Goal: Find specific page/section: Find specific page/section

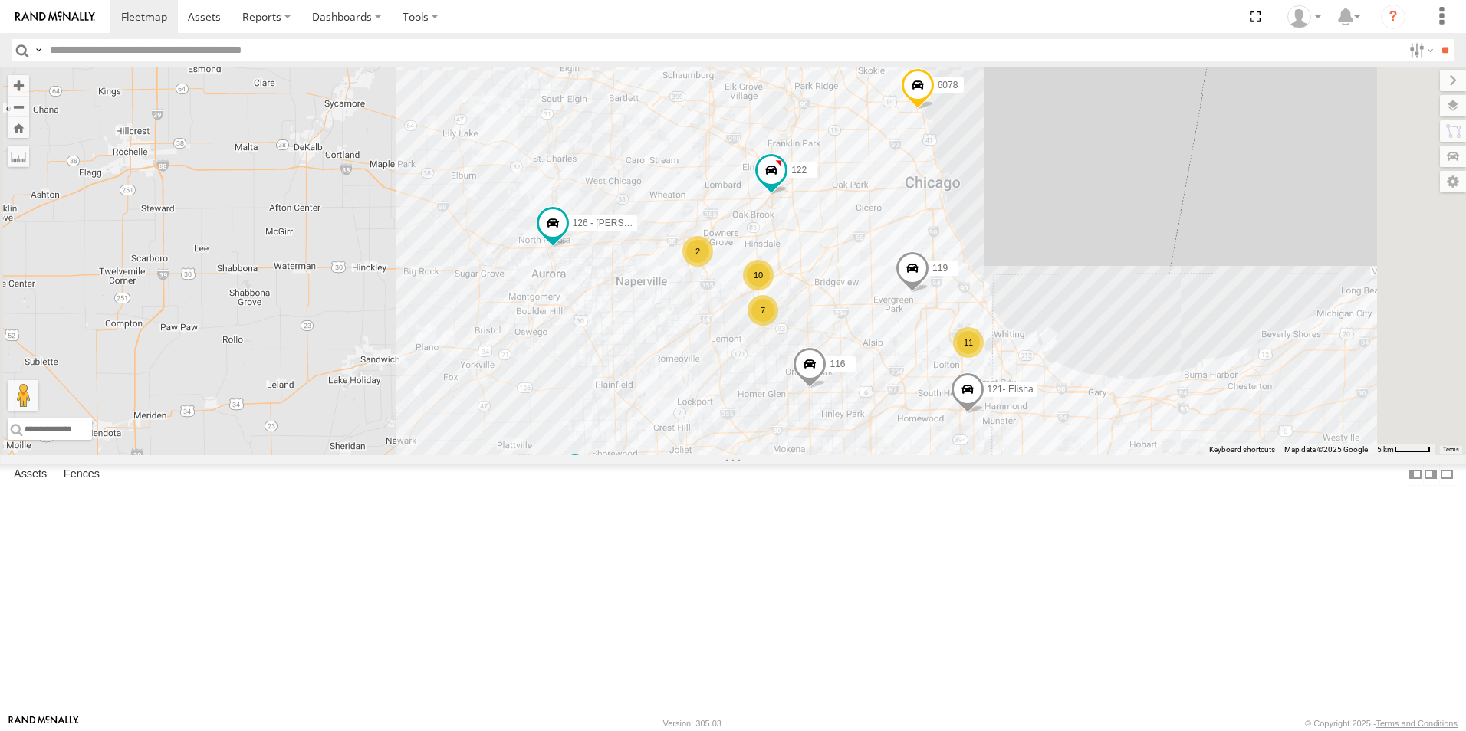
click at [74, 12] on img at bounding box center [55, 17] width 80 height 11
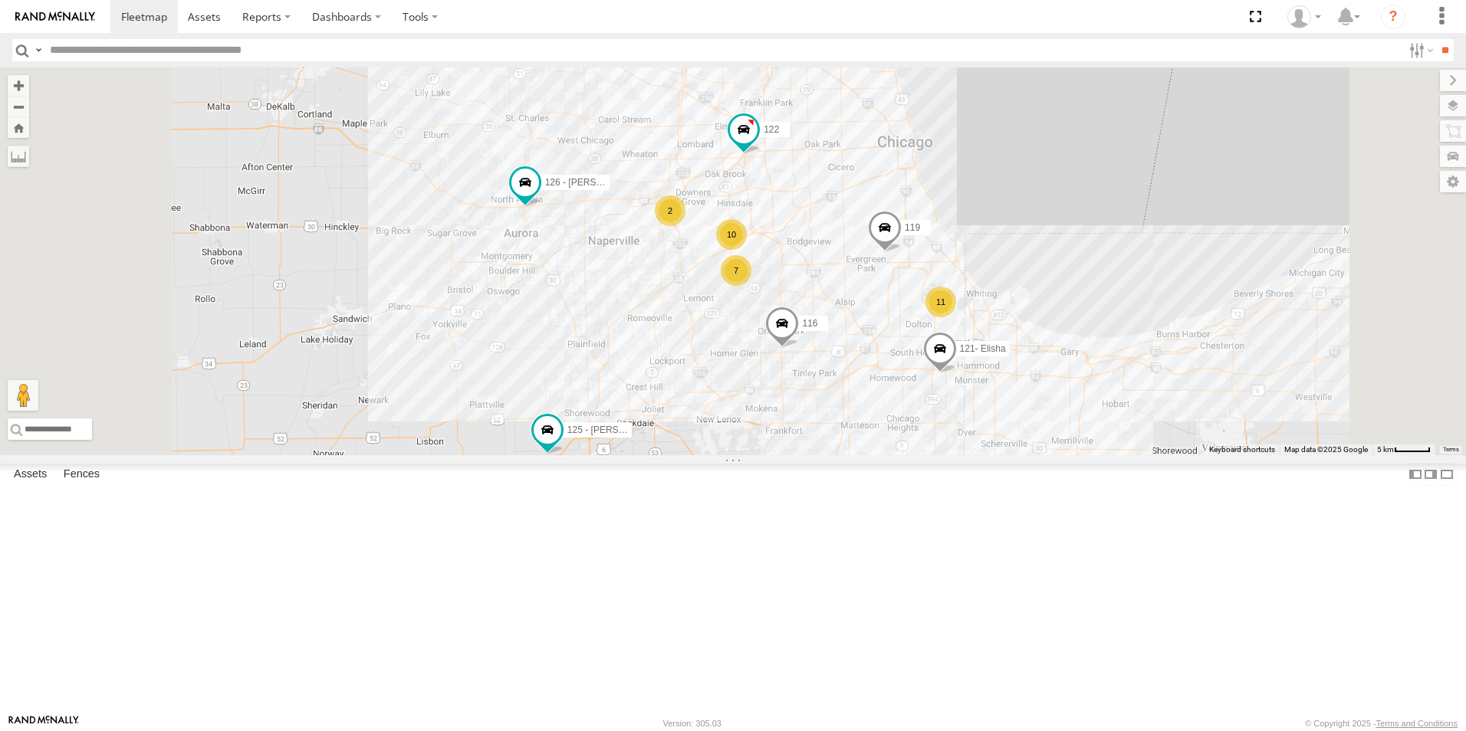
click at [0, 0] on div at bounding box center [0, 0] width 0 height 0
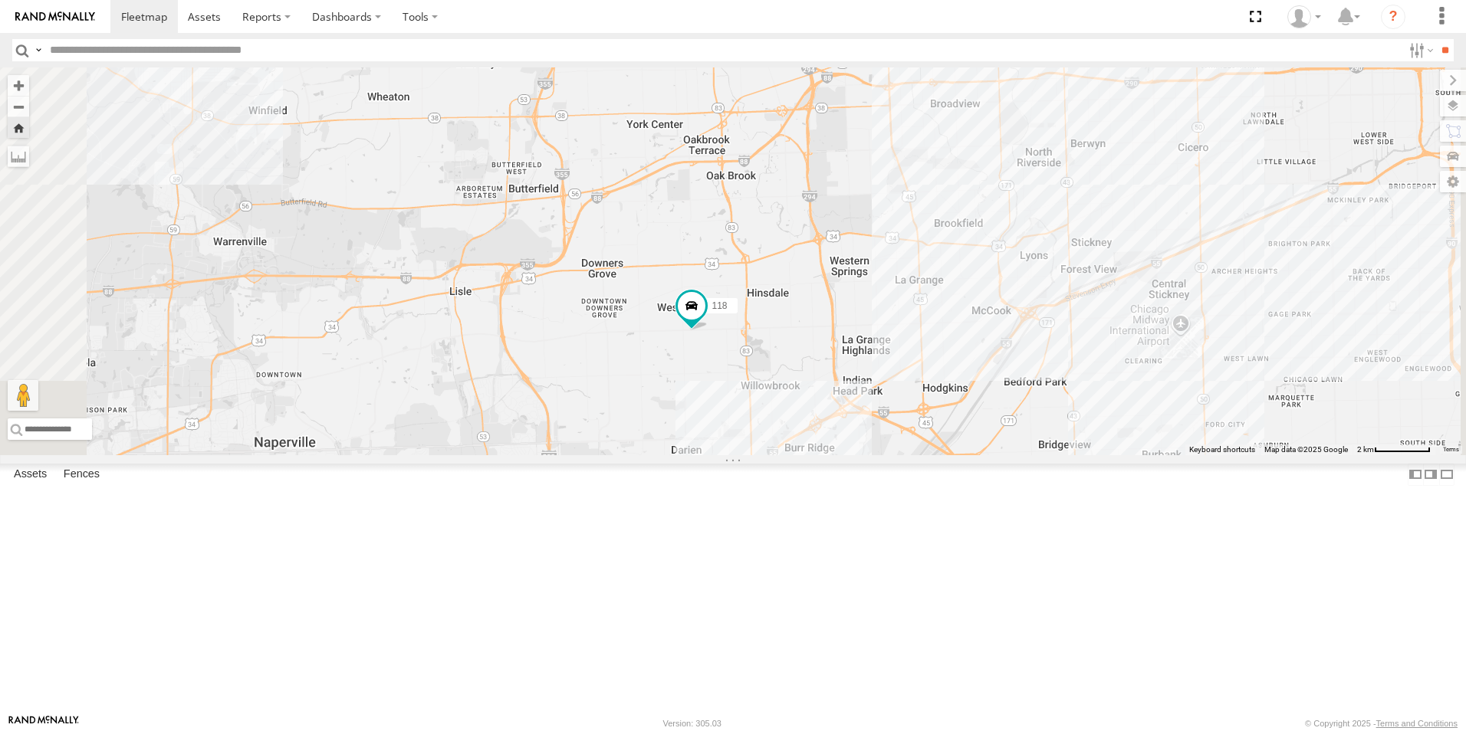
click at [0, 0] on div at bounding box center [0, 0] width 0 height 0
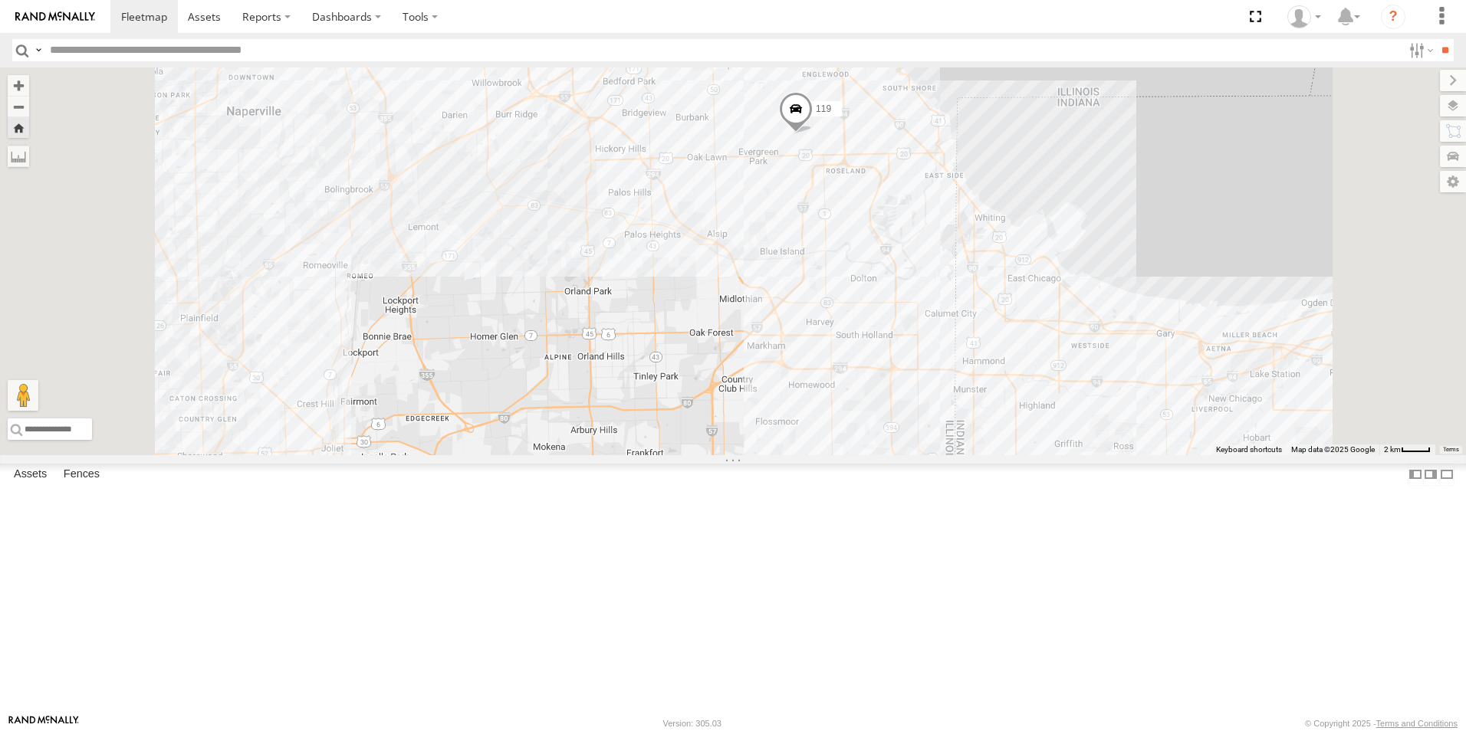
click at [83, 9] on link at bounding box center [55, 16] width 110 height 33
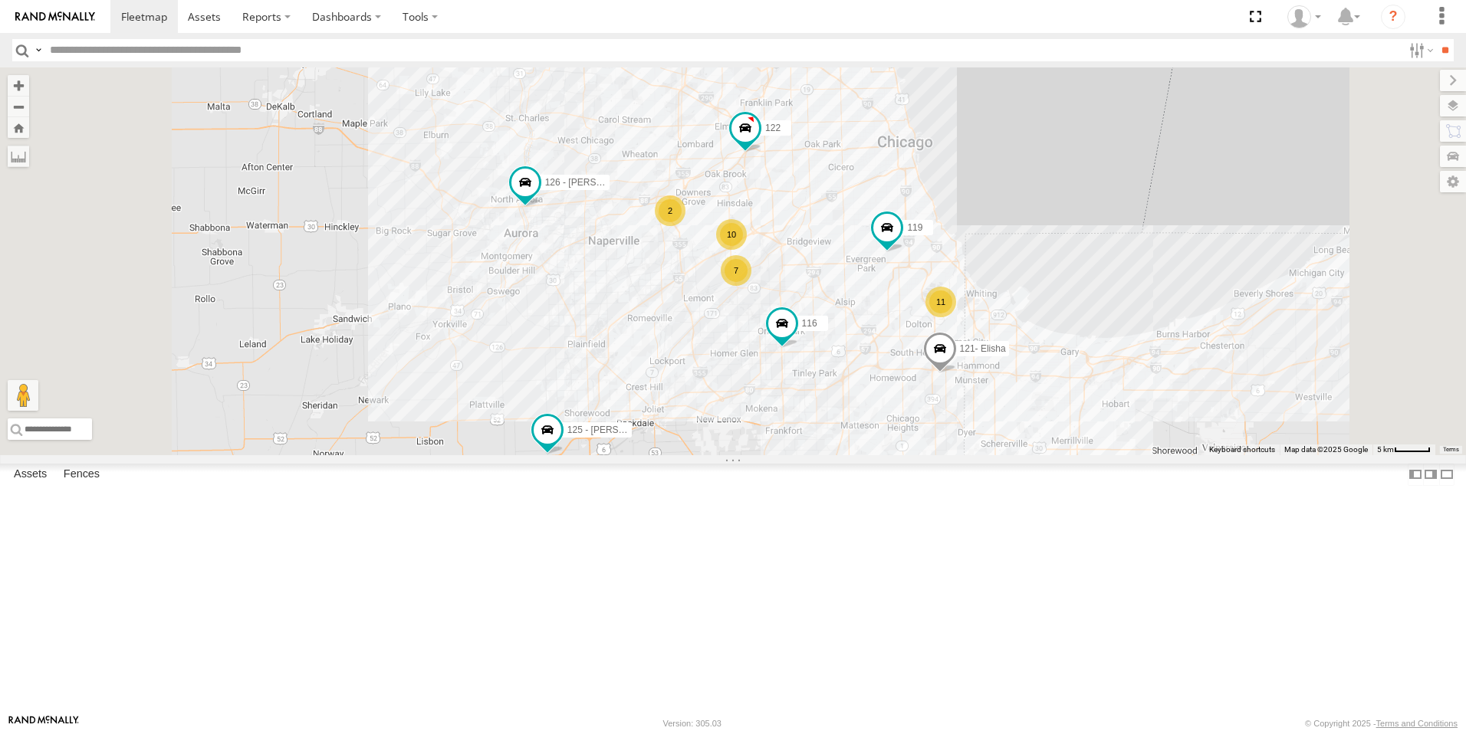
click at [100, 55] on input "text" at bounding box center [723, 50] width 1359 height 22
type input "***"
click at [1436, 39] on input "**" at bounding box center [1445, 50] width 18 height 22
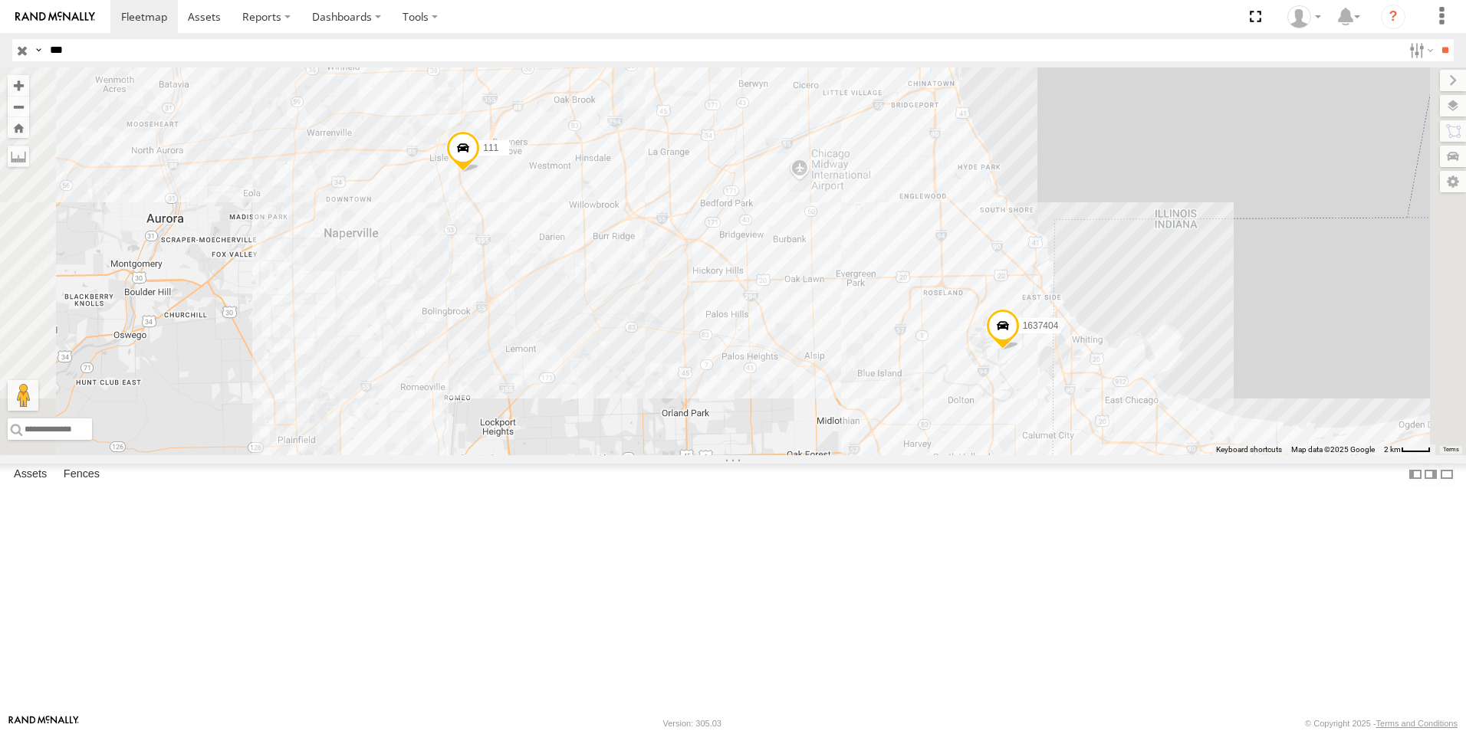
drag, startPoint x: 99, startPoint y: 50, endPoint x: -39, endPoint y: 35, distance: 138.8
click at [0, 35] on html at bounding box center [733, 365] width 1466 height 731
click at [28, 51] on input "button" at bounding box center [22, 50] width 20 height 22
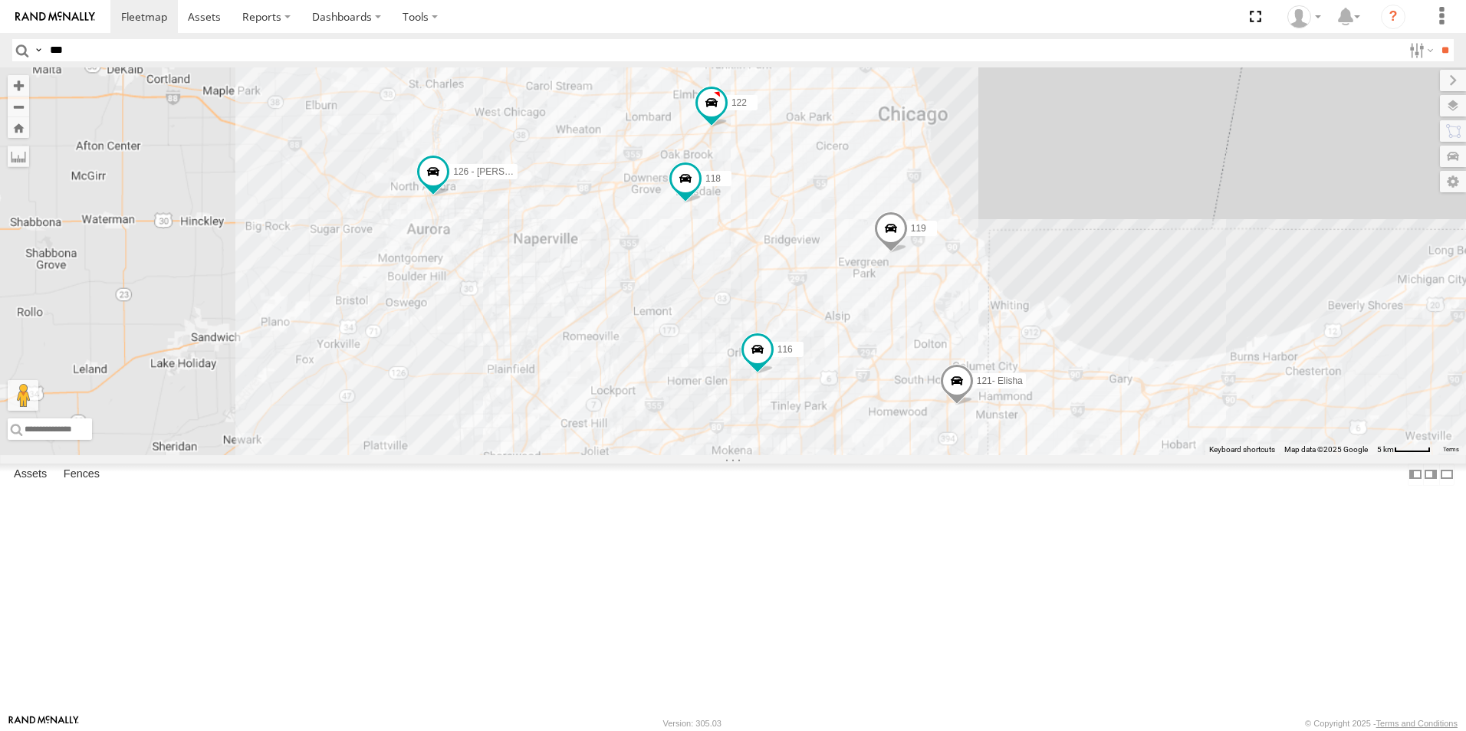
click at [37, 12] on img at bounding box center [55, 17] width 80 height 11
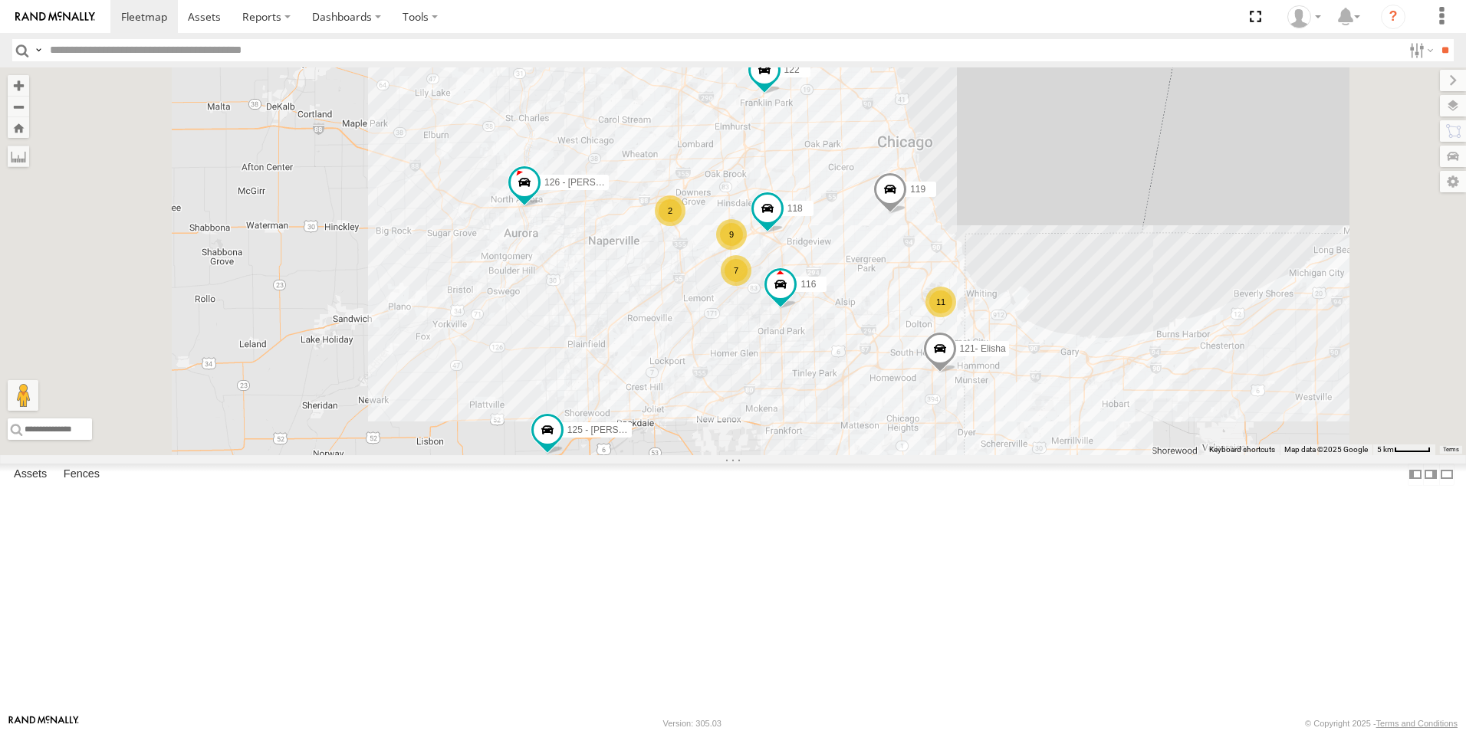
click at [0, 0] on div at bounding box center [0, 0] width 0 height 0
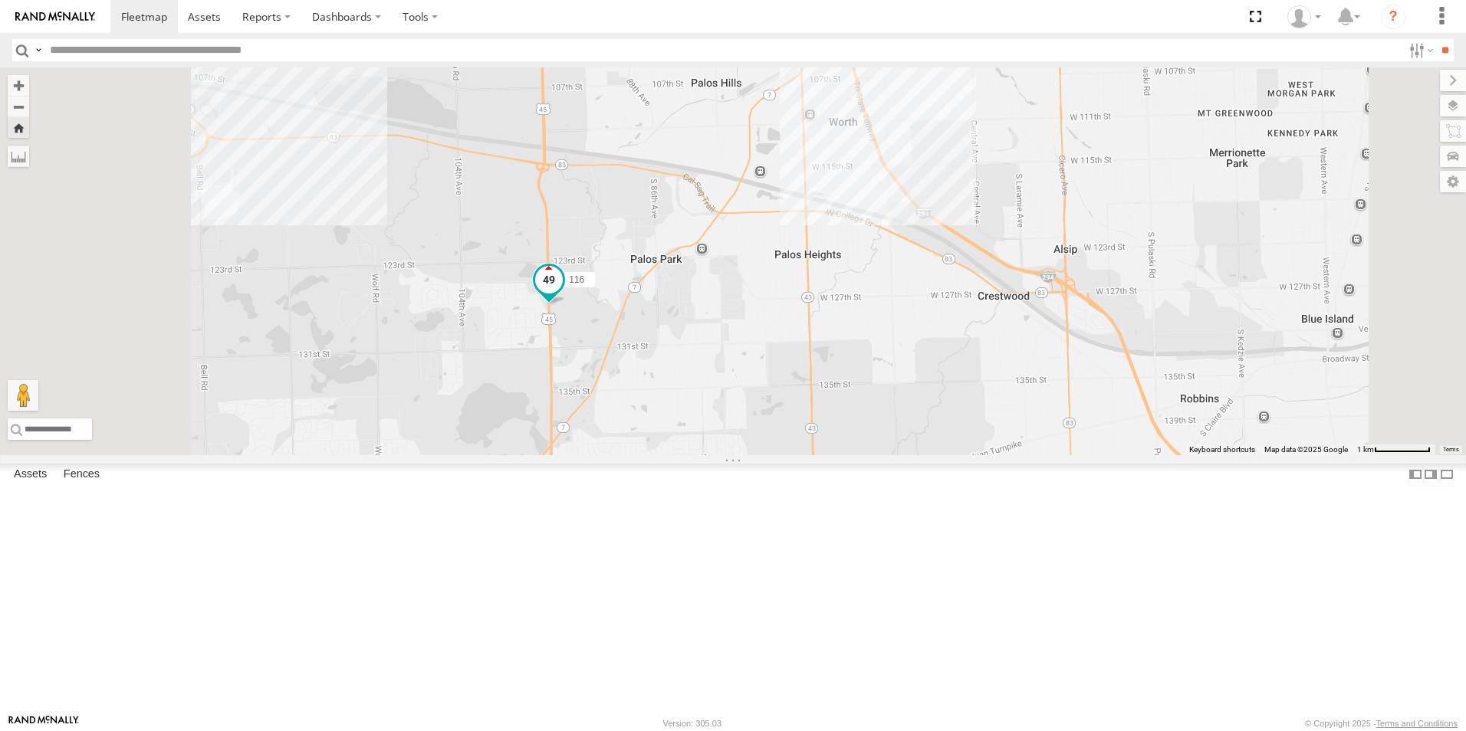
click at [563, 294] on span at bounding box center [549, 281] width 28 height 28
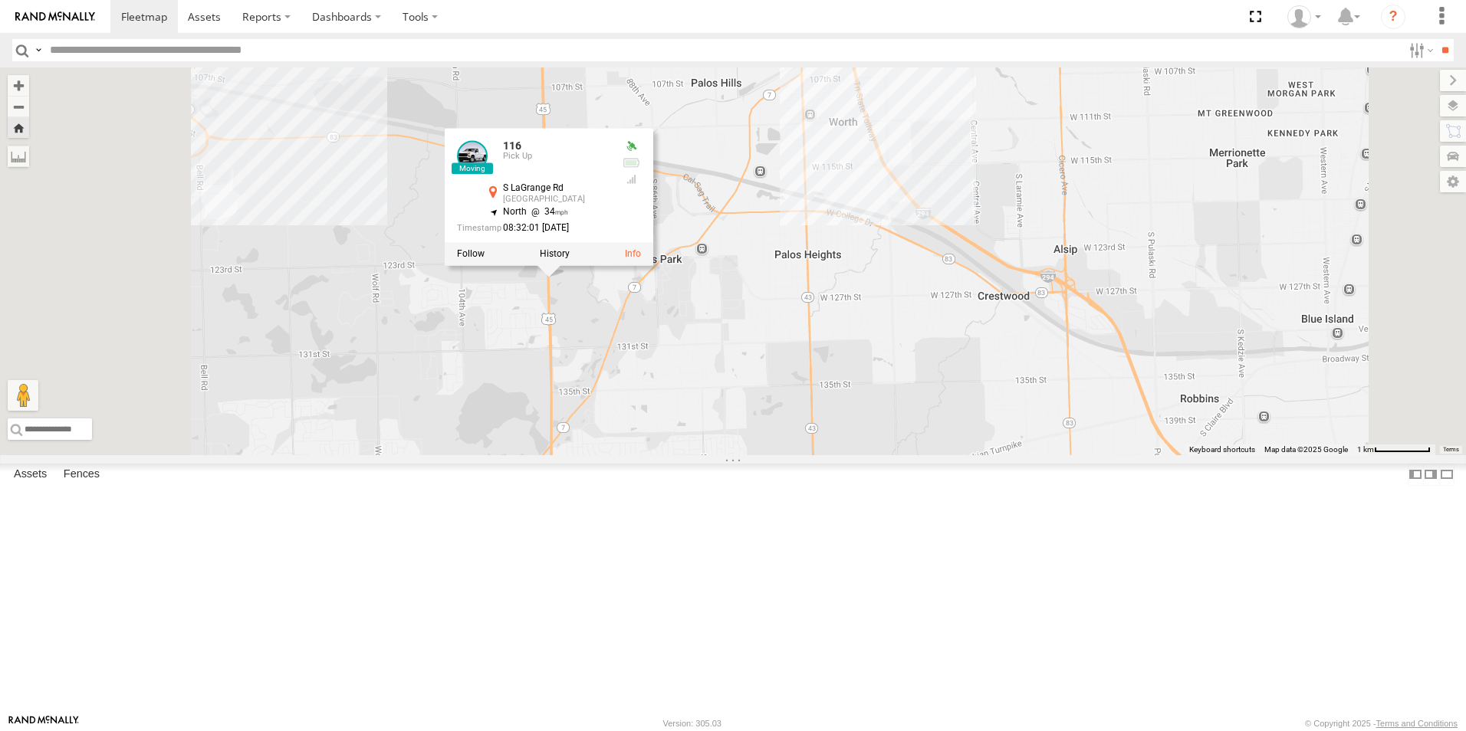
click at [0, 0] on div at bounding box center [0, 0] width 0 height 0
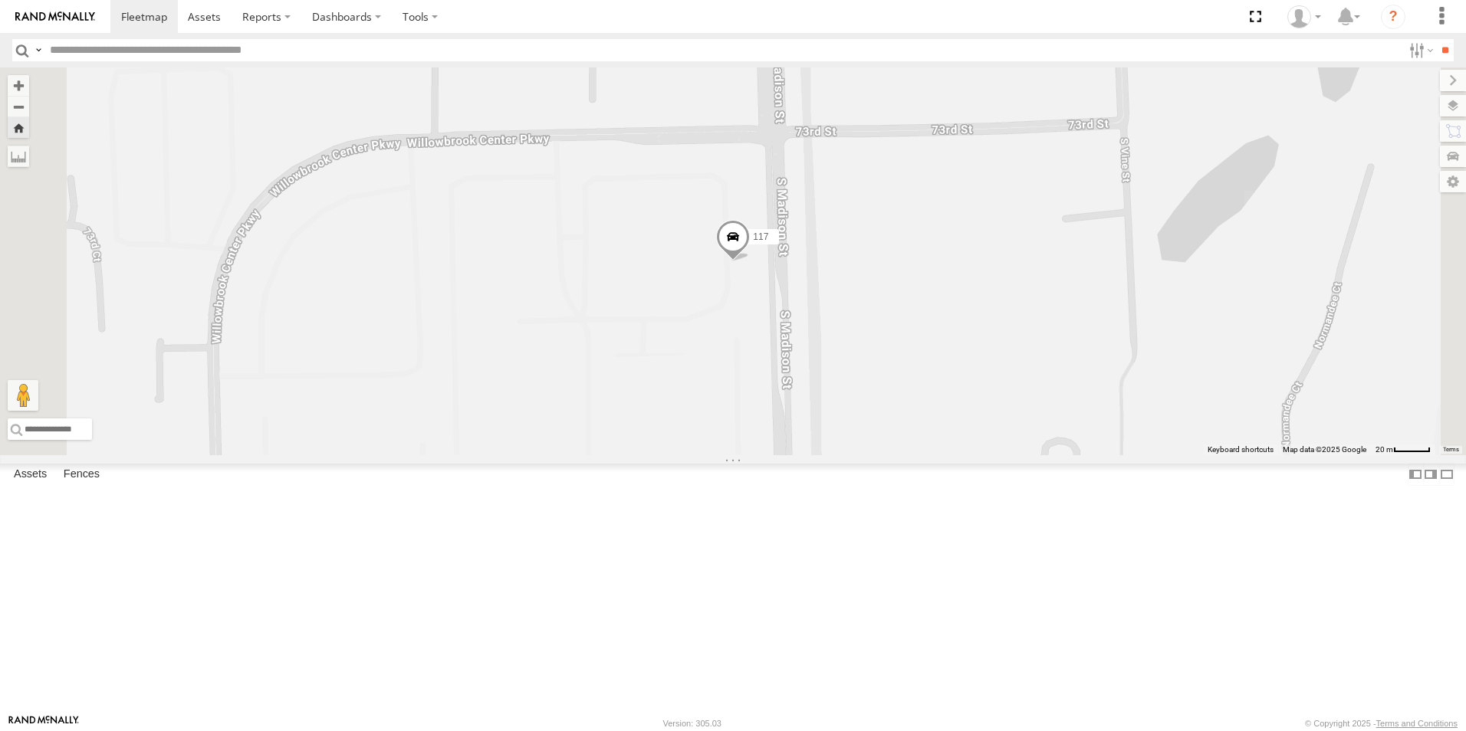
click at [0, 0] on div at bounding box center [0, 0] width 0 height 0
click at [74, 12] on img at bounding box center [55, 17] width 80 height 11
